Goal: Ask a question

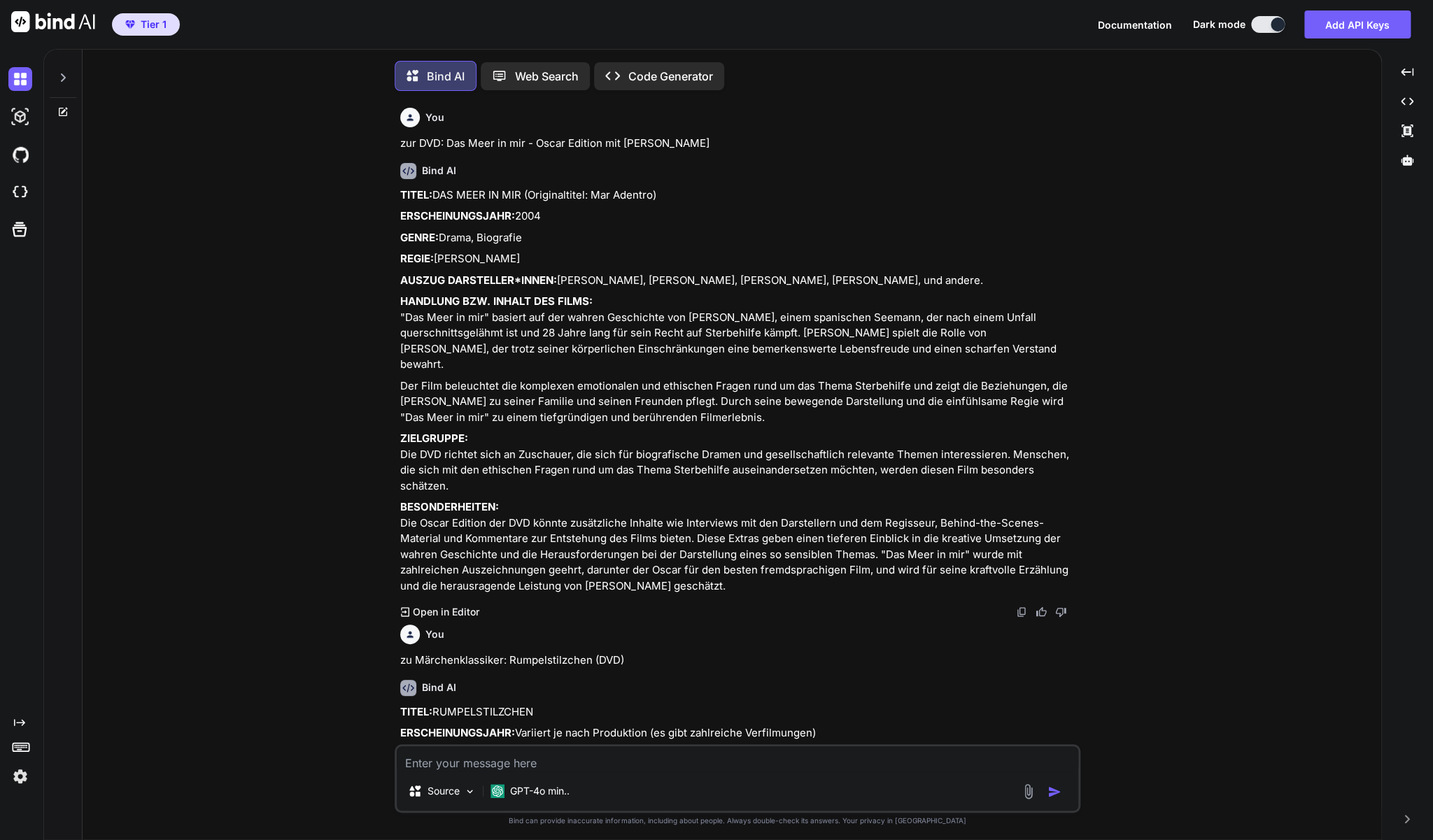
scroll to position [3, 0]
type textarea "x"
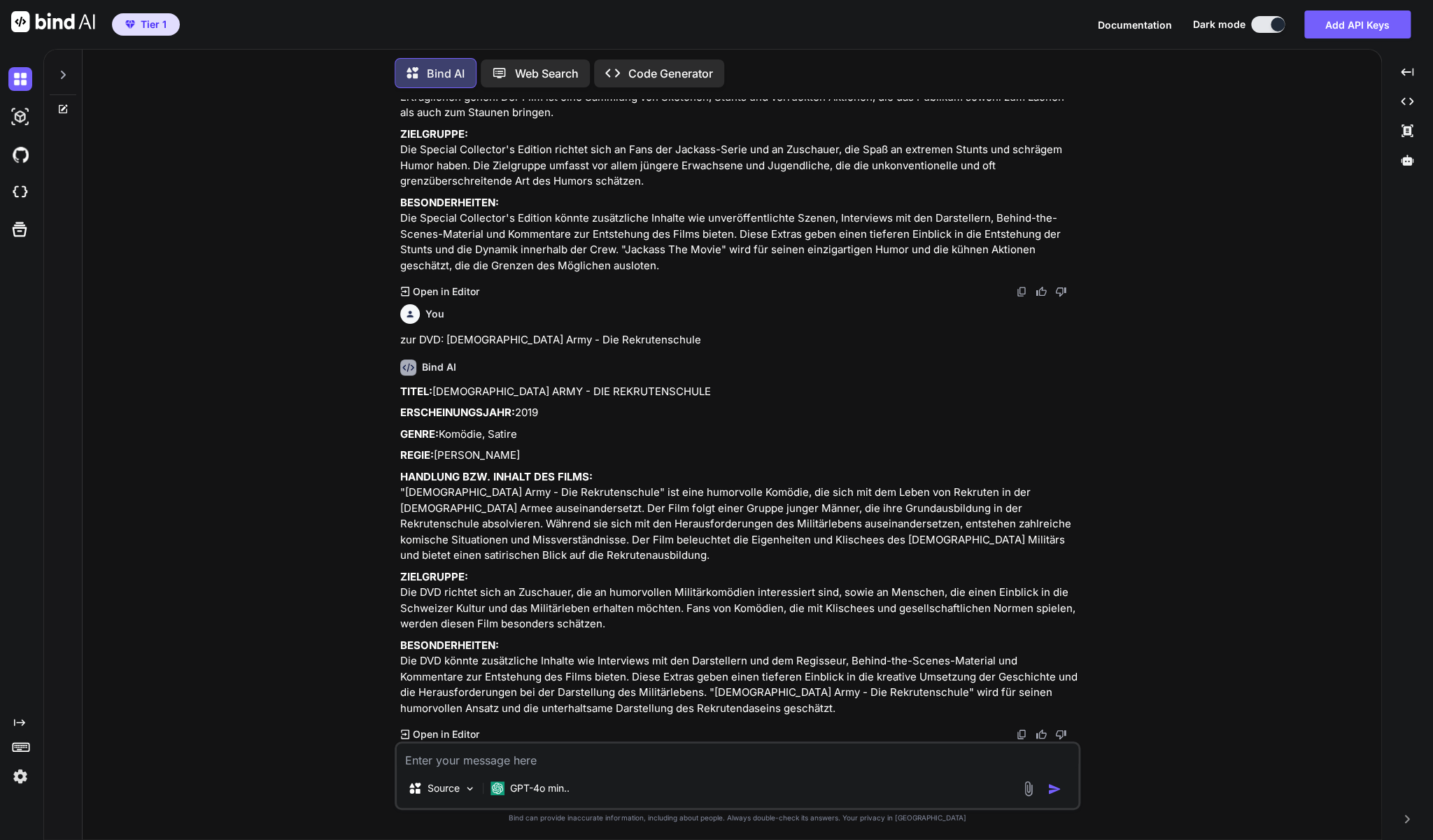
scroll to position [1966, 0]
click at [421, 755] on textarea at bounding box center [737, 755] width 682 height 25
type textarea "z"
type textarea "x"
type textarea "zu"
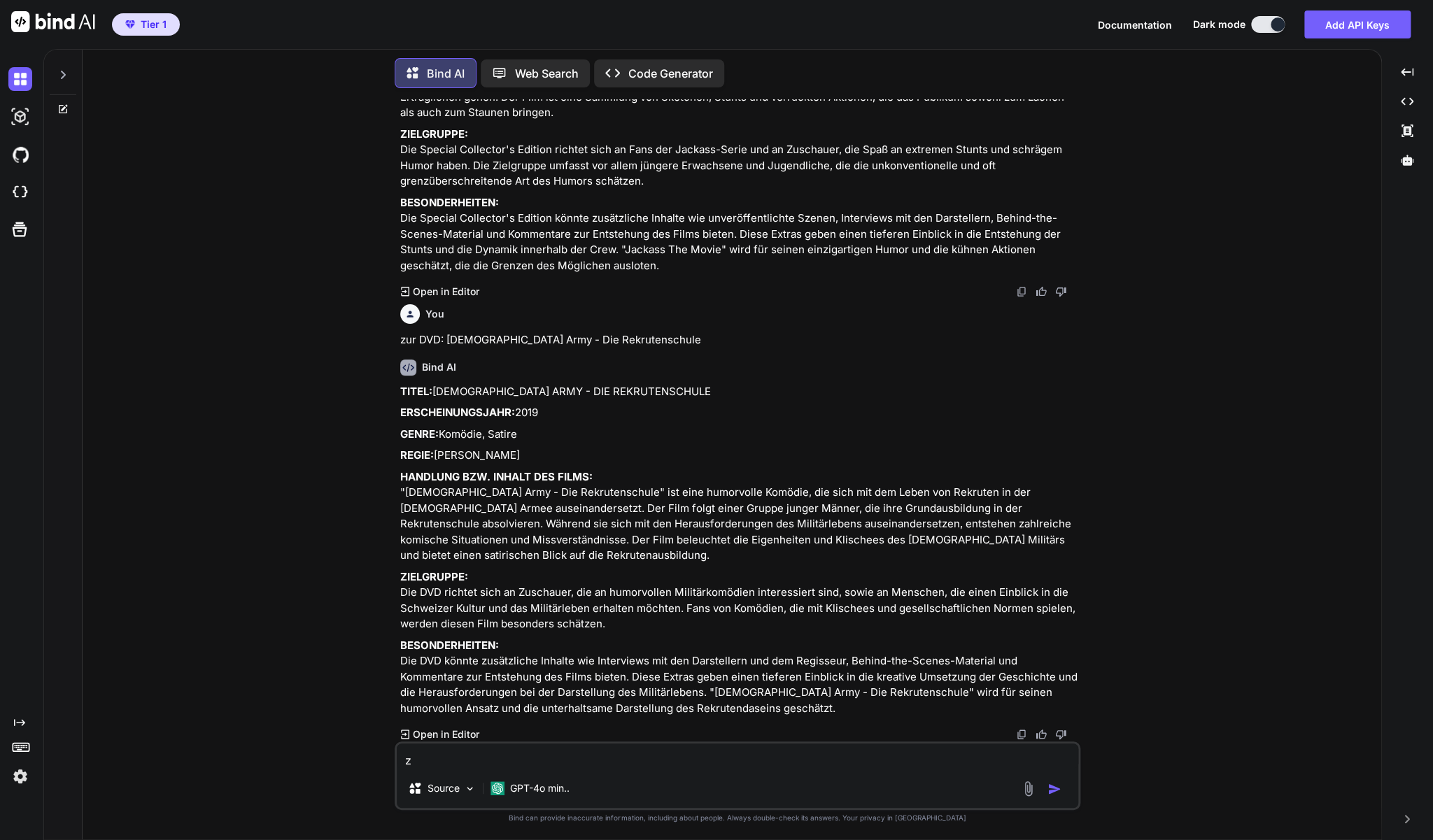
type textarea "x"
type textarea "zur"
type textarea "x"
type textarea "zur"
type textarea "x"
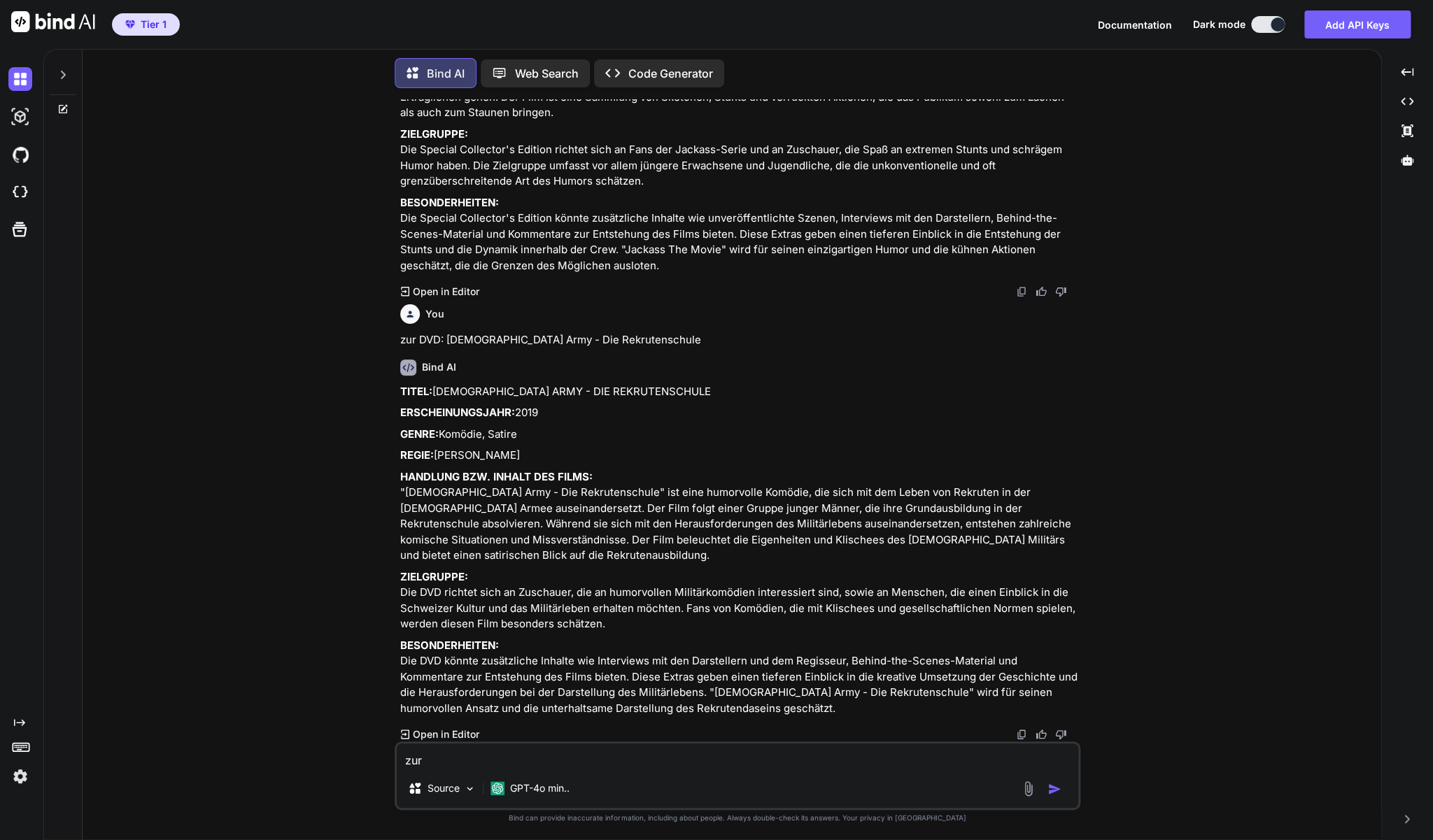
type textarea "zur D"
type textarea "x"
type textarea "zur DV"
type textarea "x"
type textarea "zur DVD"
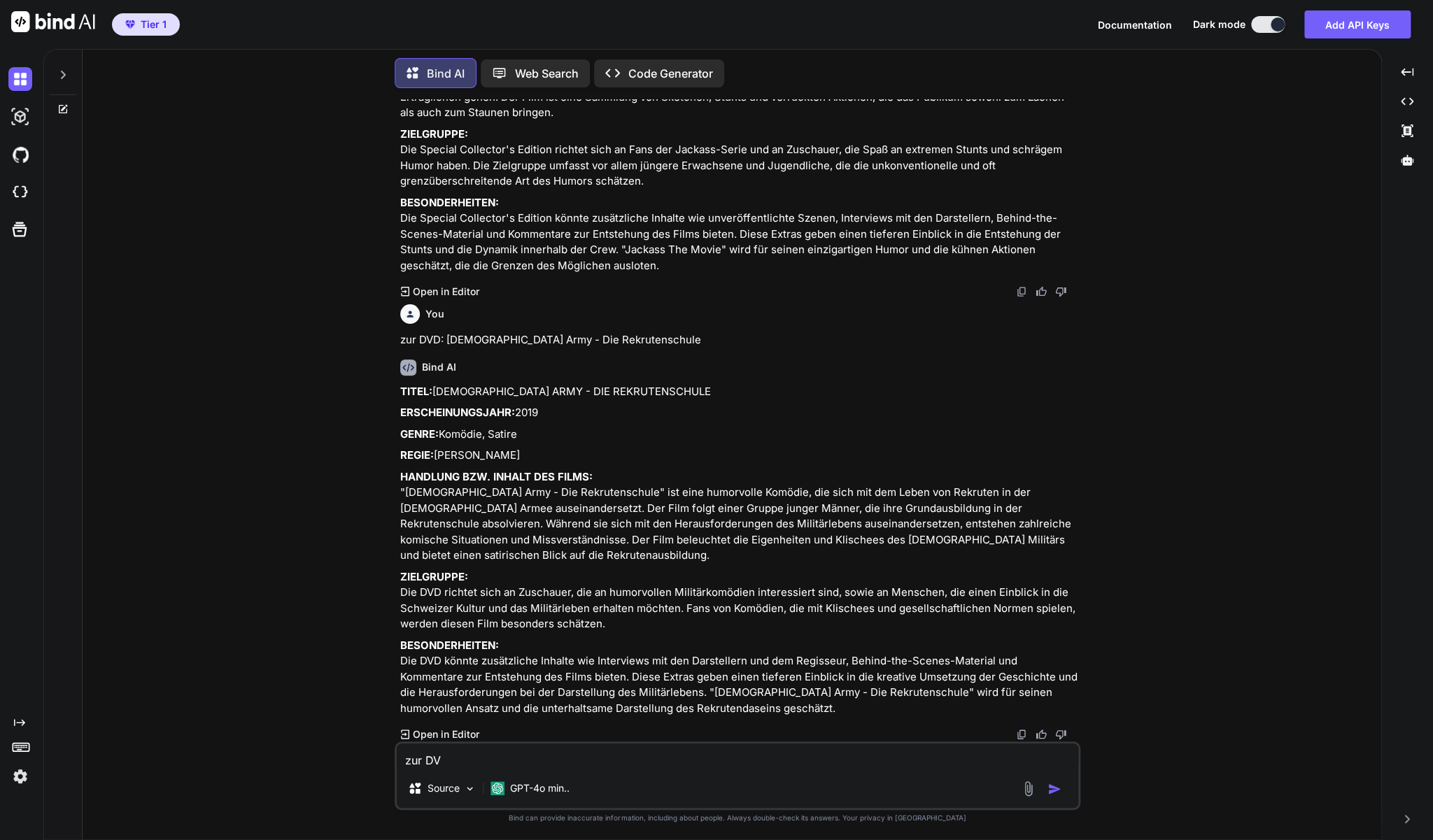
type textarea "x"
type textarea "zur DVD:"
type textarea "x"
type textarea "zur DVD:"
type textarea "x"
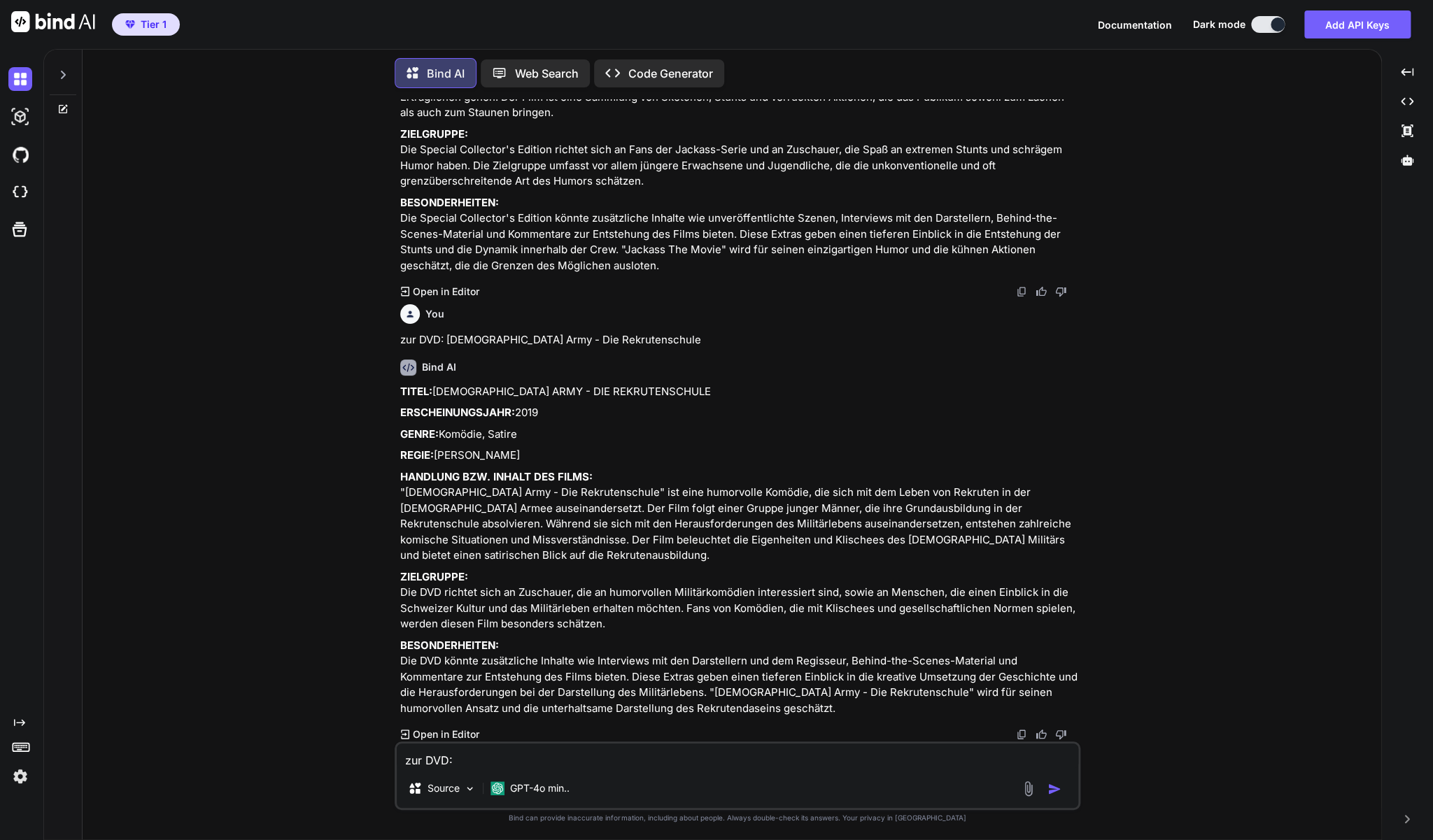
paste textarea ""Die drei Tage des Condor" (Arthaus-Collection)"
type textarea "zur DVD: "Die drei Tage des Condor" (Arthaus-Collection)"
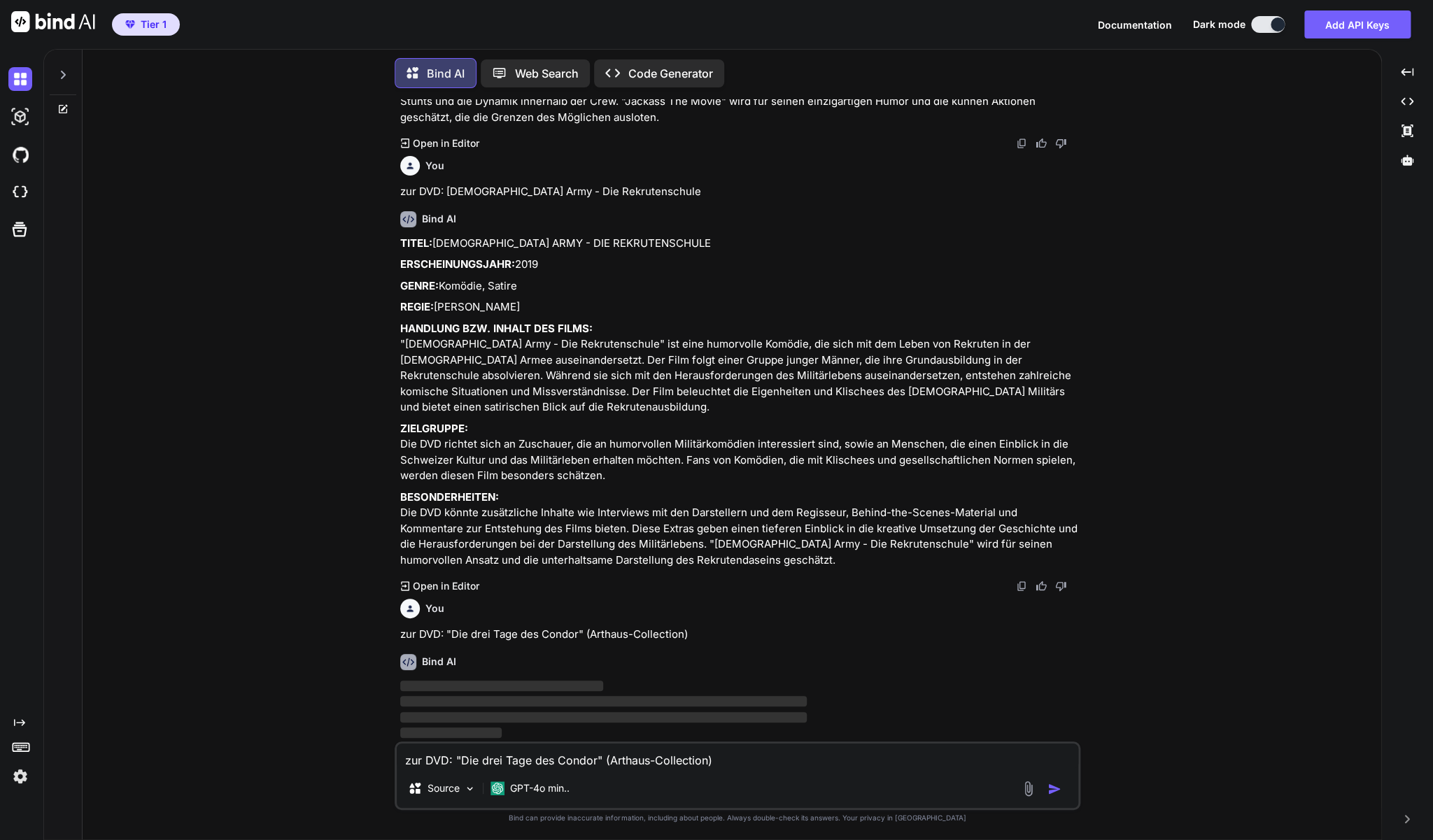
type textarea "x"
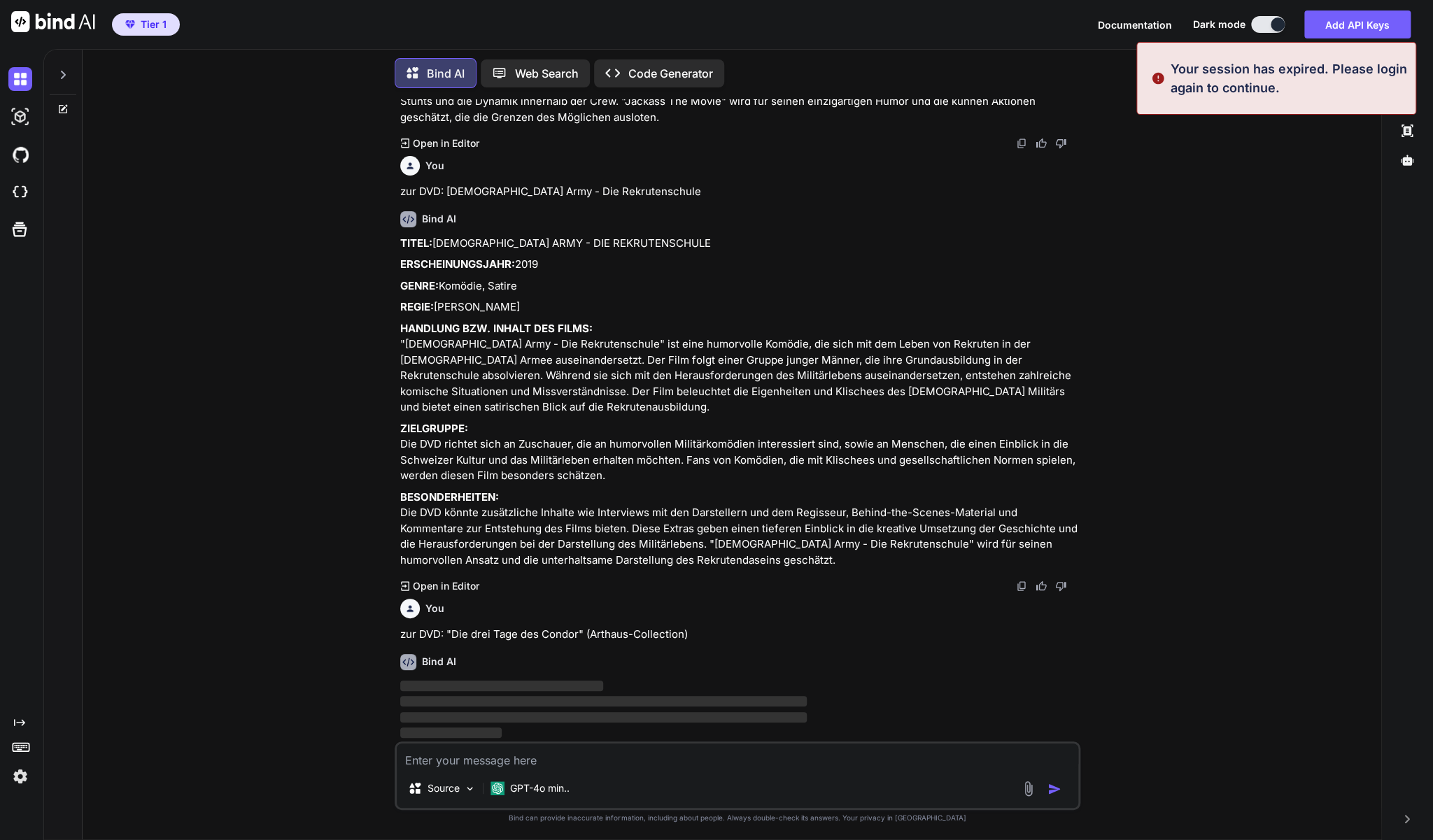
type textarea "x"
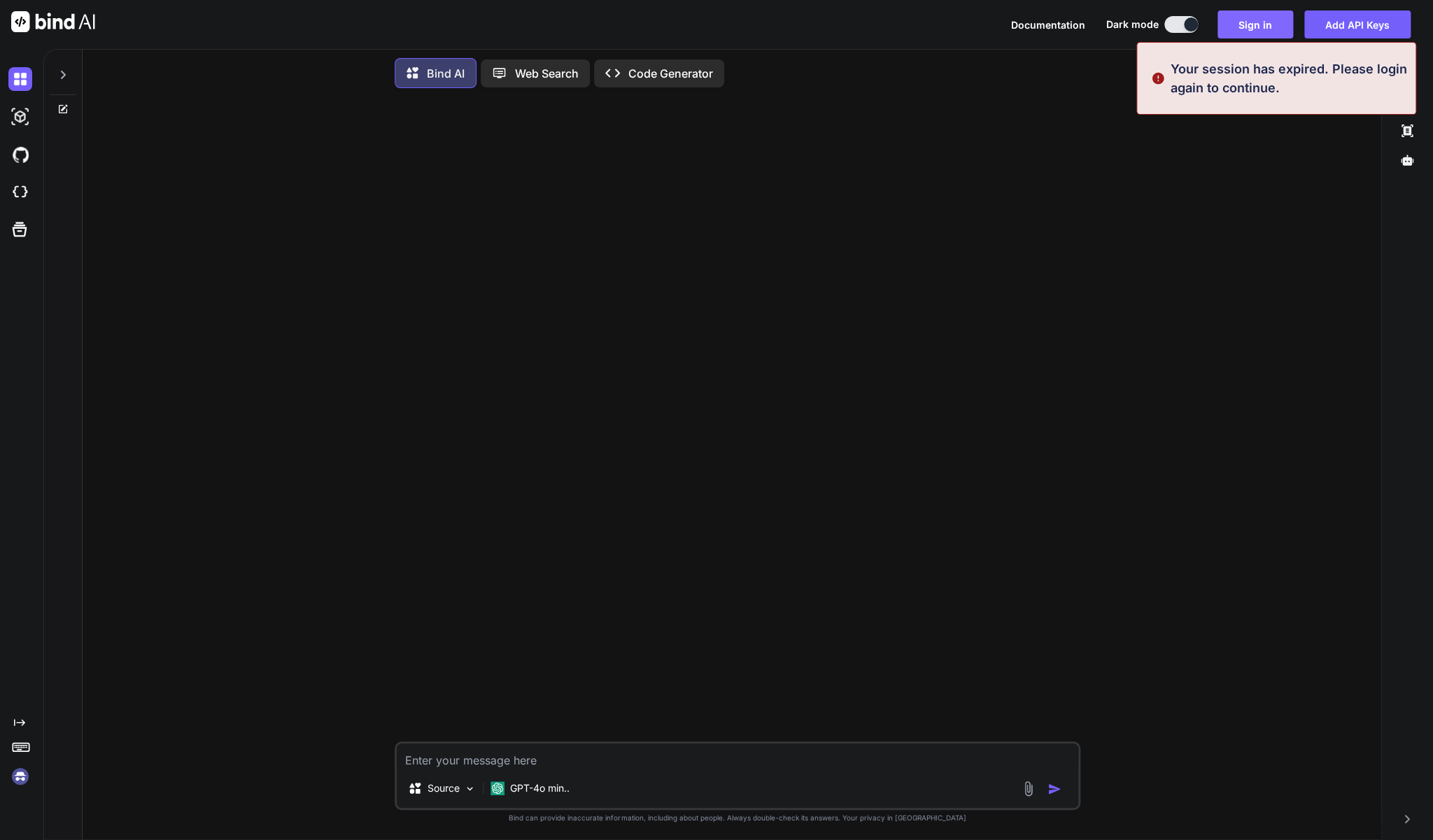
click at [1254, 16] on button "Sign in" at bounding box center [1255, 24] width 76 height 28
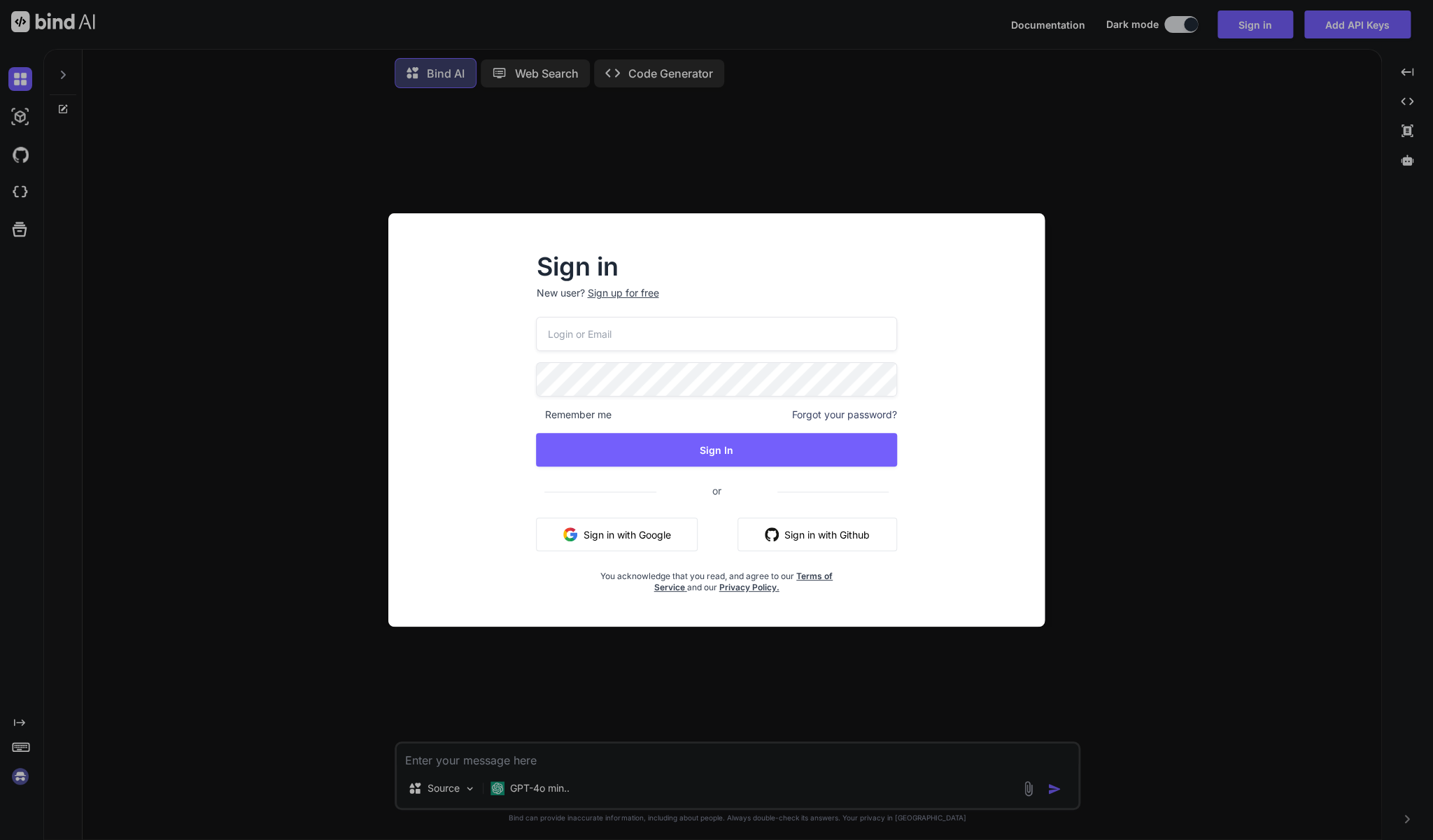
click at [699, 325] on input "email" at bounding box center [716, 334] width 360 height 34
type input "[EMAIL_ADDRESS][DOMAIN_NAME]"
